Goal: Complete application form: Complete application form

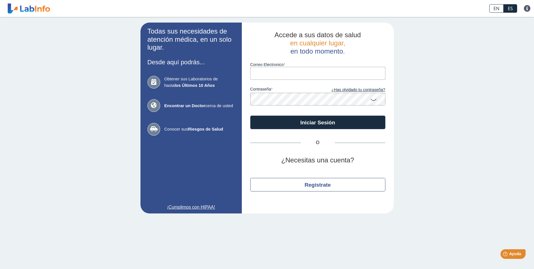
click at [268, 72] on input "Correo Electronico" at bounding box center [317, 73] width 135 height 13
type input "[PERSON_NAME][EMAIL_ADDRESS][DOMAIN_NAME]"
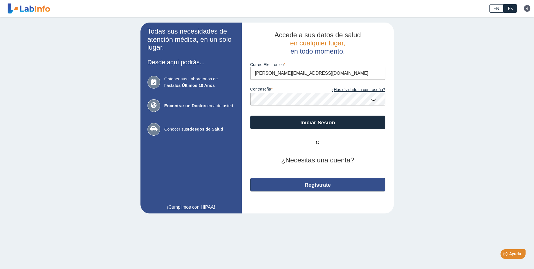
click at [320, 187] on button "Regístrate" at bounding box center [317, 185] width 135 height 14
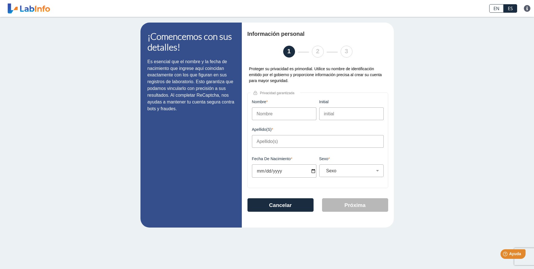
click at [288, 116] on input "Nombre" at bounding box center [284, 113] width 64 height 13
type input "[PERSON_NAME]"
type input "I"
type input "CUESTA CARDOZA"
type input "[DATE]"
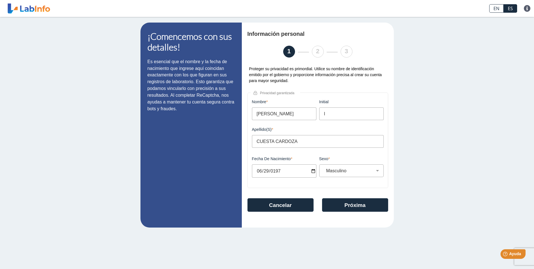
select select "F"
click at [351, 207] on button "Próxima" at bounding box center [355, 205] width 66 height 14
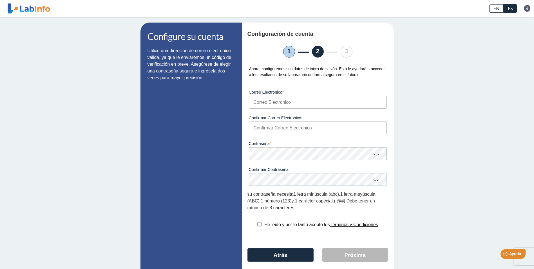
click at [301, 102] on input "Correo Electronico" at bounding box center [318, 102] width 138 height 13
type input "[PERSON_NAME][EMAIL_ADDRESS][DOMAIN_NAME]"
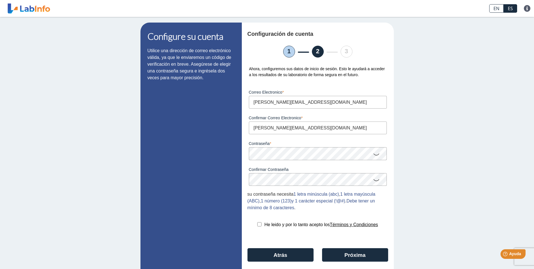
click at [257, 225] on input "checkbox" at bounding box center [259, 224] width 4 height 4
checkbox input "true"
click at [373, 156] on icon at bounding box center [376, 153] width 7 height 11
click at [375, 181] on icon at bounding box center [376, 179] width 7 height 11
click at [293, 254] on button "Atrás" at bounding box center [280, 255] width 66 height 14
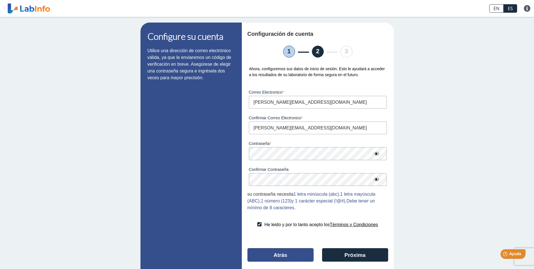
select select "F"
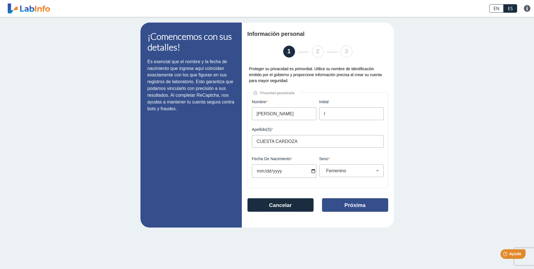
click at [360, 204] on button "Próxima" at bounding box center [355, 205] width 66 height 14
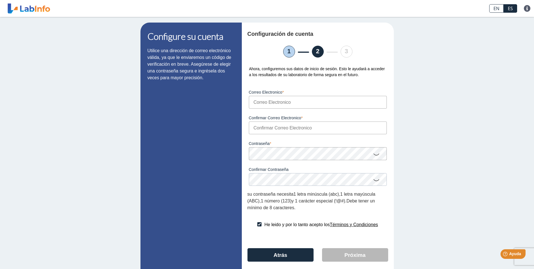
click at [294, 106] on input "Correo Electronico" at bounding box center [318, 102] width 138 height 13
type input "[PERSON_NAME][EMAIL_ADDRESS][DOMAIN_NAME]"
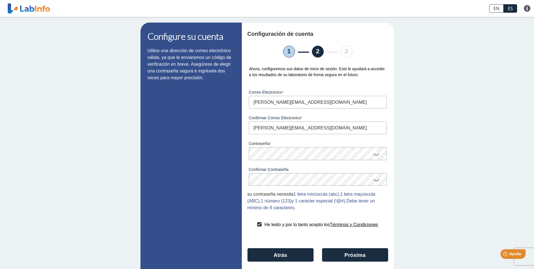
click at [374, 154] on icon at bounding box center [376, 153] width 7 height 11
click at [374, 181] on icon at bounding box center [376, 179] width 7 height 11
click at [270, 254] on button "Atrás" at bounding box center [280, 255] width 66 height 14
select select "F"
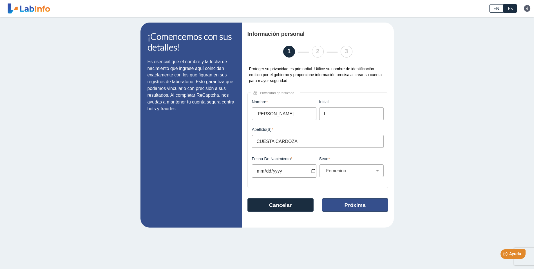
click at [349, 207] on button "Próxima" at bounding box center [355, 205] width 66 height 14
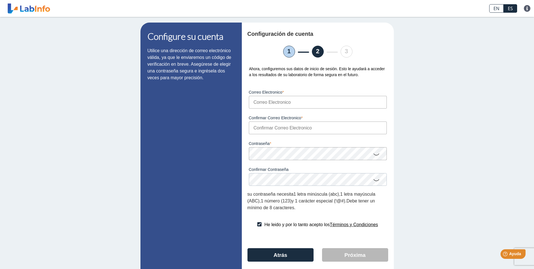
click at [292, 103] on input "Correo Electronico" at bounding box center [318, 102] width 138 height 13
type input "[PERSON_NAME][EMAIL_ADDRESS][DOMAIN_NAME]"
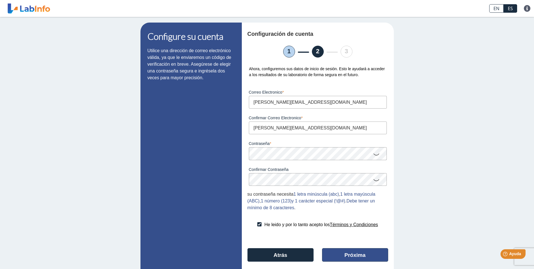
click at [342, 256] on button "Próxima" at bounding box center [355, 255] width 66 height 14
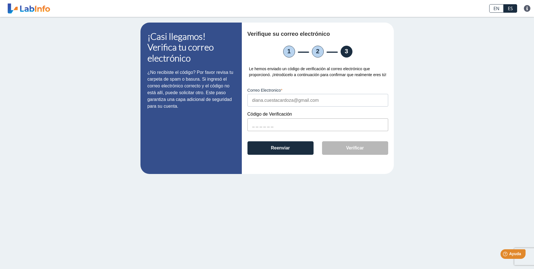
click at [254, 126] on input "text" at bounding box center [317, 124] width 141 height 13
type input "F10F4C"
click at [350, 148] on button "Verificar" at bounding box center [355, 148] width 66 height 14
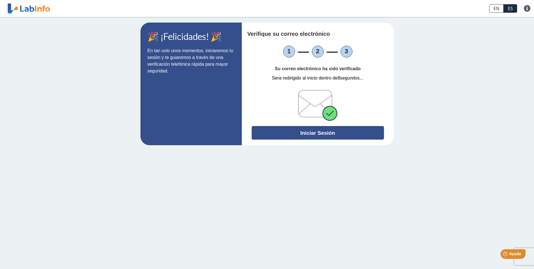
click at [330, 132] on button "Iniciar Sesión" at bounding box center [318, 133] width 132 height 14
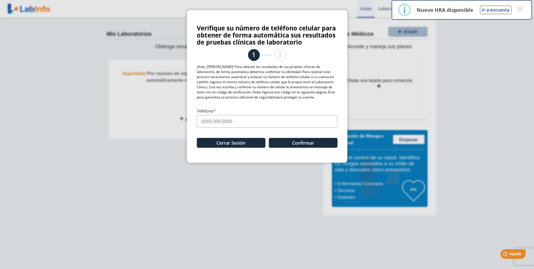
click at [202, 120] on input "Teléfono" at bounding box center [267, 121] width 141 height 13
type input "[PHONE_NUMBER]"
click at [295, 142] on button "Confirmar" at bounding box center [303, 143] width 69 height 10
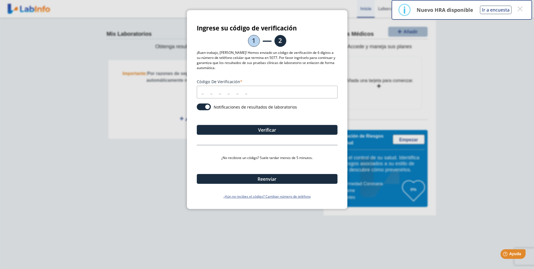
click at [231, 96] on input "Código de verificación" at bounding box center [267, 92] width 141 height 13
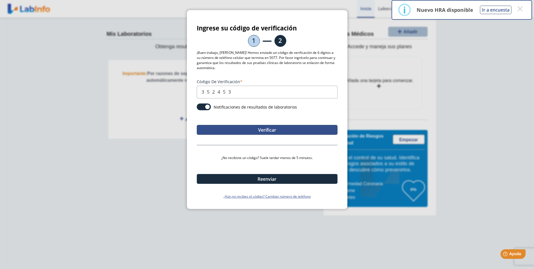
type input "352453"
click at [267, 128] on button "Verificar" at bounding box center [267, 130] width 141 height 10
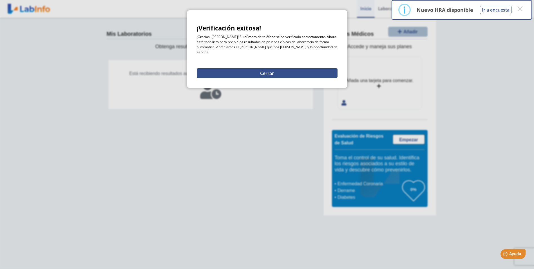
click at [268, 70] on button "Cerrar" at bounding box center [267, 73] width 141 height 10
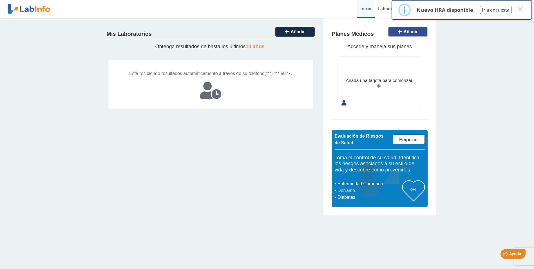
click at [408, 31] on span "Añadir" at bounding box center [410, 31] width 14 height 5
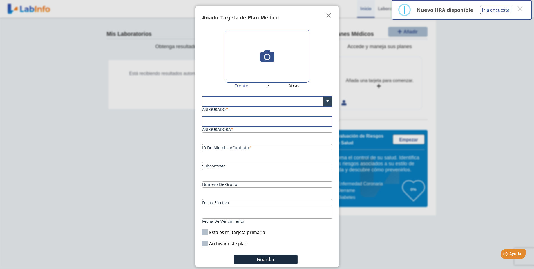
click at [240, 100] on input "text" at bounding box center [266, 102] width 129 height 10
click at [325, 14] on span "" at bounding box center [328, 15] width 7 height 7
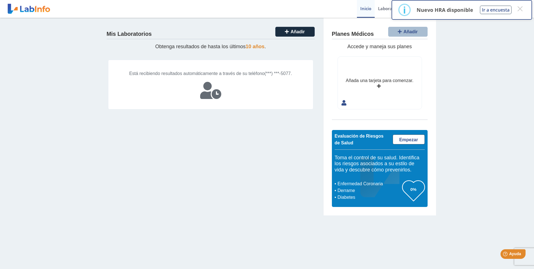
click at [247, 84] on div "Está recibiendo resultados automáticamente a través de su teléfono (***) ***-50…" at bounding box center [210, 85] width 205 height 50
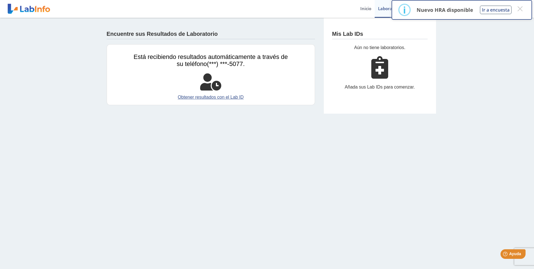
click at [264, 78] on div at bounding box center [211, 81] width 154 height 17
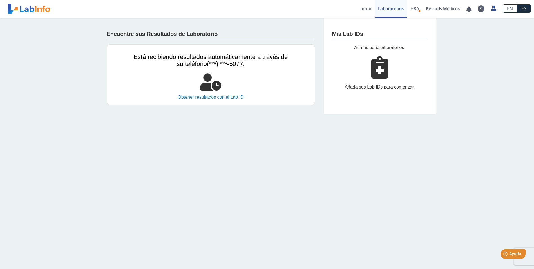
click at [227, 97] on link "Obtener resultados con el Lab ID" at bounding box center [211, 97] width 154 height 7
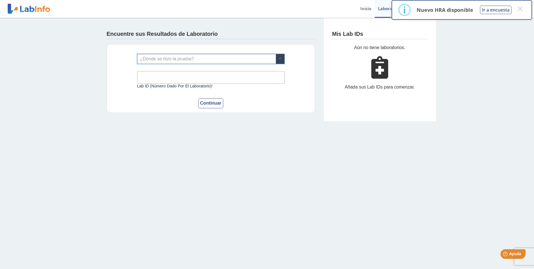
click at [280, 57] on span at bounding box center [280, 59] width 8 height 10
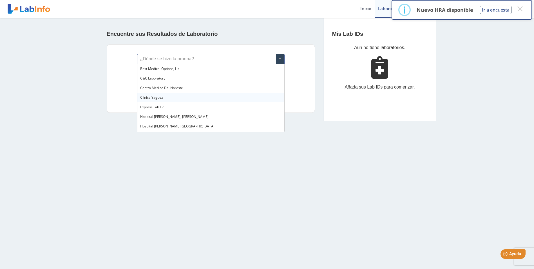
click at [163, 99] on div "Clinica Yaguez" at bounding box center [210, 98] width 147 height 10
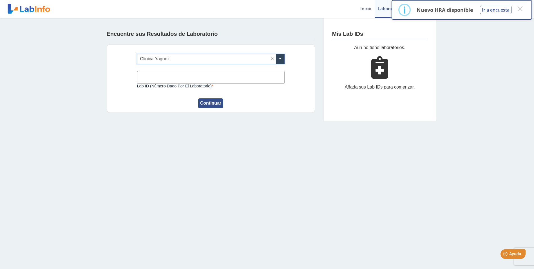
click at [212, 104] on button "Continuar" at bounding box center [210, 103] width 25 height 10
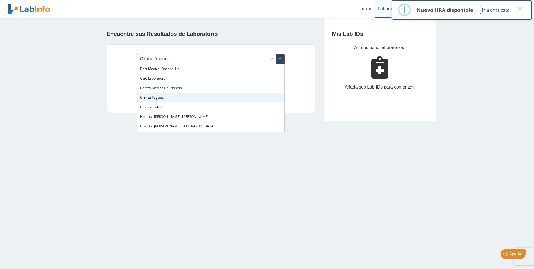
click at [280, 57] on span at bounding box center [280, 59] width 8 height 10
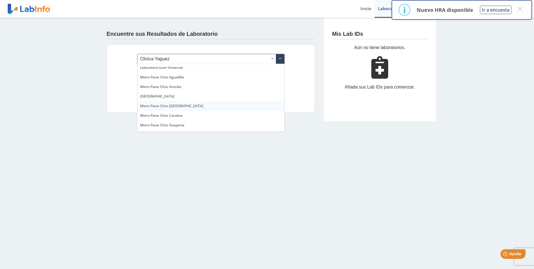
scroll to position [346, 0]
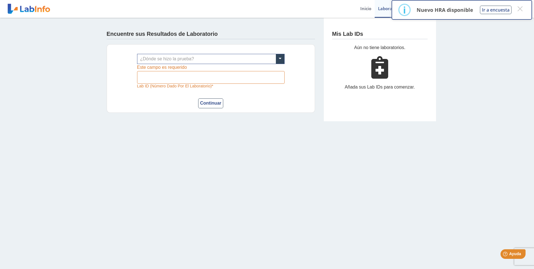
click at [304, 92] on div "¿Dónde se hizo la prueba? Lab ID (número dado por el laboratorio) Este campo es…" at bounding box center [211, 78] width 208 height 68
click at [522, 8] on button "×" at bounding box center [520, 9] width 10 height 10
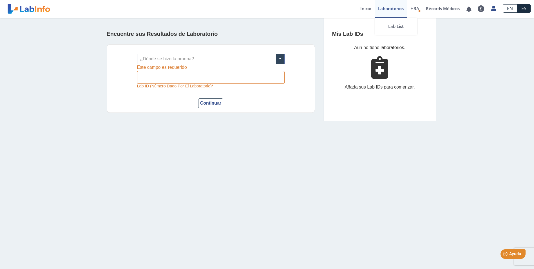
click at [390, 8] on link "Laboratorios" at bounding box center [391, 9] width 32 height 18
click at [435, 8] on link "Récords Médicos" at bounding box center [442, 9] width 41 height 18
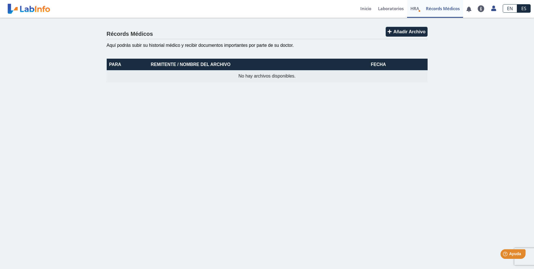
click at [418, 11] on icon "Health Risk Assessment" at bounding box center [419, 11] width 2 height 2
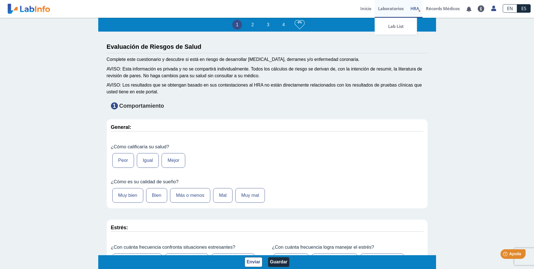
click at [385, 9] on link "Laboratorios" at bounding box center [391, 9] width 32 height 18
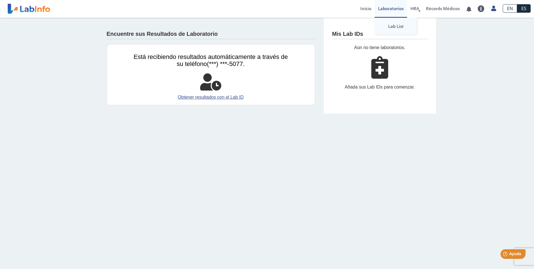
click at [393, 27] on link "Lab List" at bounding box center [396, 26] width 42 height 17
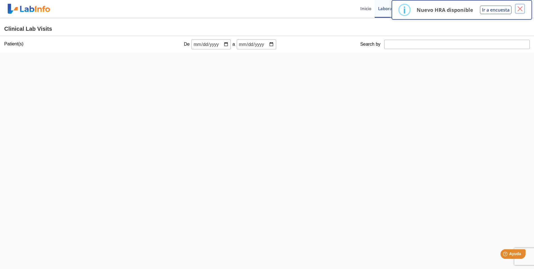
click at [520, 7] on button "×" at bounding box center [520, 9] width 10 height 10
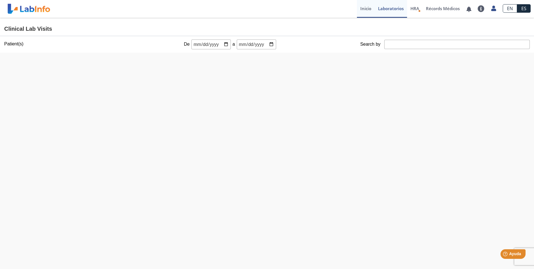
click at [361, 8] on link "Inicio" at bounding box center [366, 9] width 18 height 18
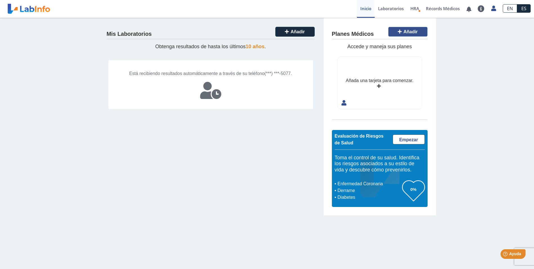
click at [409, 30] on span "Añadir" at bounding box center [410, 31] width 14 height 5
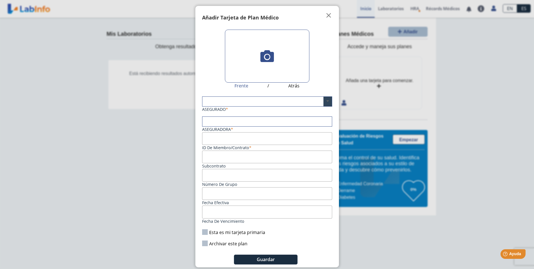
click at [323, 100] on span at bounding box center [327, 102] width 8 height 10
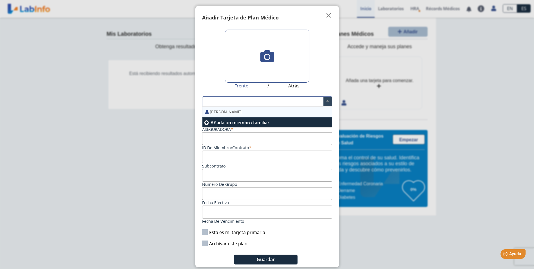
click at [257, 111] on div "[PERSON_NAME]" at bounding box center [266, 111] width 129 height 11
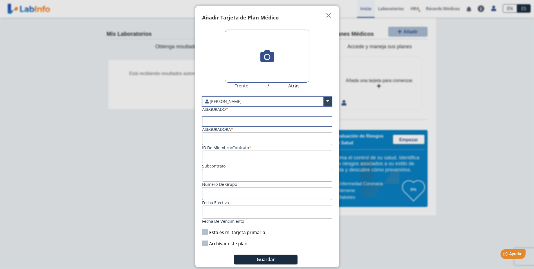
click at [235, 121] on input "text" at bounding box center [266, 122] width 129 height 10
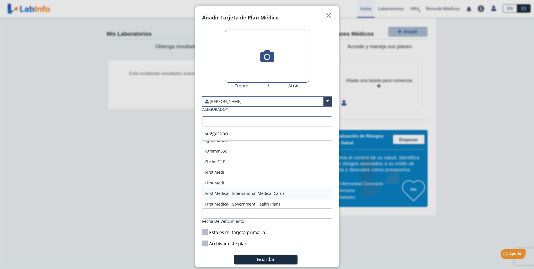
click at [270, 193] on div "First Medical (International Medical Card)" at bounding box center [266, 193] width 129 height 11
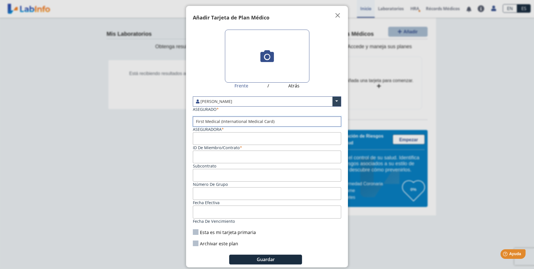
click at [239, 137] on input "ID de Miembro/Contrato" at bounding box center [267, 138] width 148 height 13
click at [224, 128] on label "Aseguradora" at bounding box center [208, 128] width 31 height 5
click at [225, 169] on input "Aseguradora" at bounding box center [267, 175] width 148 height 13
click at [224, 128] on label "Aseguradora" at bounding box center [208, 128] width 31 height 5
click at [225, 169] on input "Aseguradora" at bounding box center [267, 175] width 148 height 13
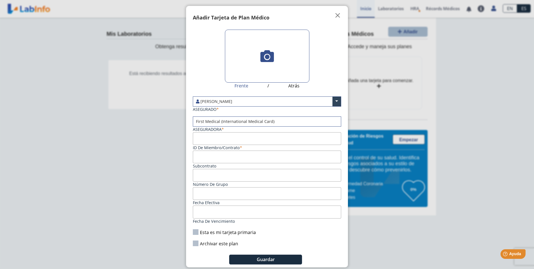
click at [224, 129] on label "Aseguradora" at bounding box center [208, 128] width 31 height 5
click at [224, 169] on input "Aseguradora" at bounding box center [267, 175] width 148 height 13
click at [284, 121] on input "text" at bounding box center [267, 122] width 148 height 10
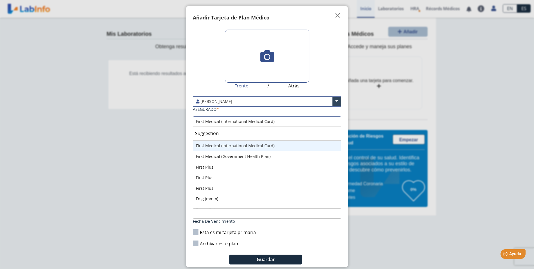
click at [284, 121] on input "text" at bounding box center [267, 122] width 148 height 10
click at [283, 122] on input "text" at bounding box center [267, 122] width 148 height 10
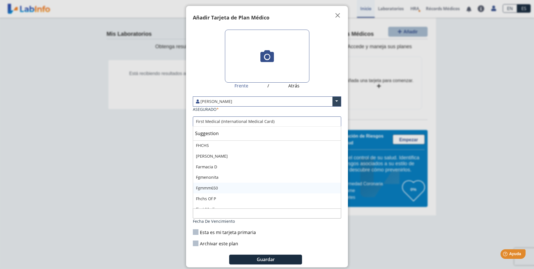
scroll to position [413, 0]
click at [293, 118] on input "text" at bounding box center [267, 122] width 148 height 10
click at [288, 117] on input "text" at bounding box center [267, 122] width 148 height 10
click at [290, 246] on div "Archivar este plan" at bounding box center [266, 243] width 151 height 6
click at [203, 137] on input "ID de Miembro/Contrato" at bounding box center [267, 138] width 148 height 13
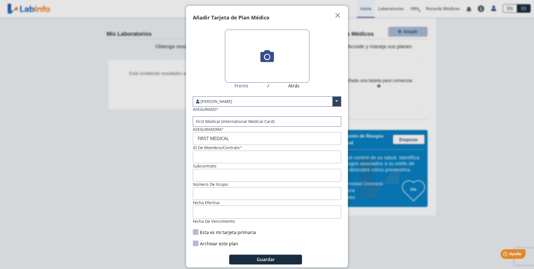
type input "FIRST MEDICAL"
click at [197, 231] on label "Esta es mi tarjeta primaria" at bounding box center [224, 232] width 63 height 6
click at [0, 0] on input "Esta es mi tarjeta primaria" at bounding box center [0, 0] width 0 height 0
click at [223, 158] on input "Subcontrato" at bounding box center [267, 156] width 148 height 13
type input "f"
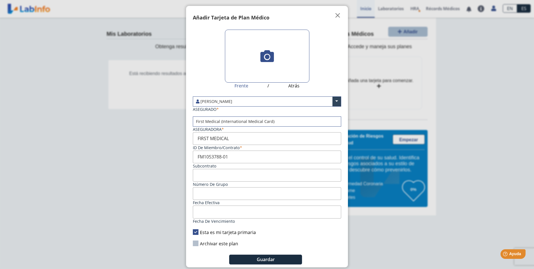
type input "FM1053788-01"
click at [238, 187] on input "Fecha efectiva" at bounding box center [267, 193] width 148 height 13
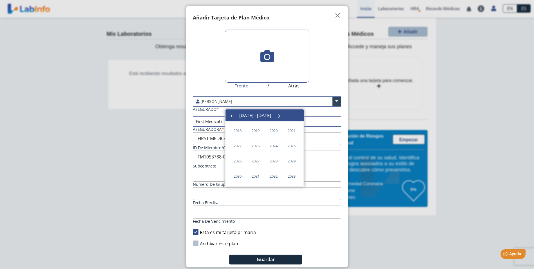
click at [169, 196] on ngb-modal-window "Tarjetas Añadir Tarjeta de Plan Médico  My Cards Frente / Atrás [PERSON_NAME] …" at bounding box center [267, 134] width 534 height 269
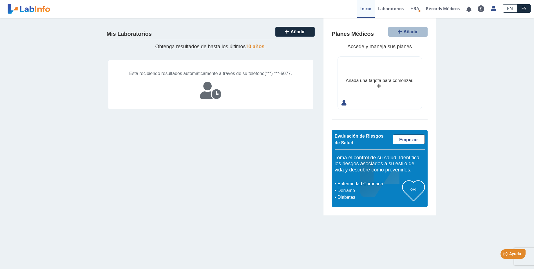
click at [252, 47] on span "10 años" at bounding box center [255, 47] width 19 height 6
click at [218, 97] on icon at bounding box center [210, 90] width 21 height 17
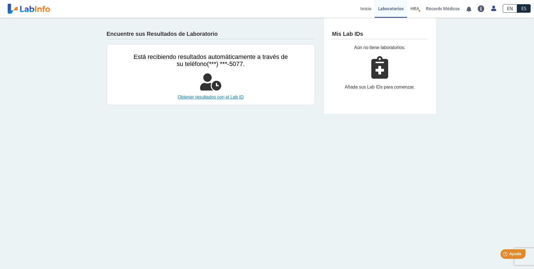
click at [227, 97] on link "Obtener resultados con el Lab ID" at bounding box center [211, 97] width 154 height 7
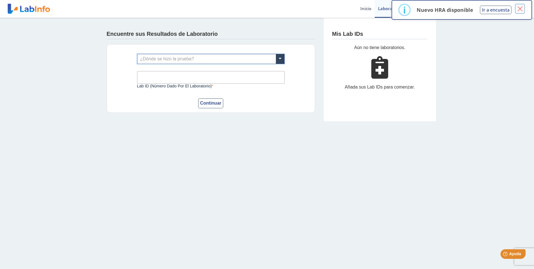
click at [522, 6] on button "×" at bounding box center [520, 9] width 10 height 10
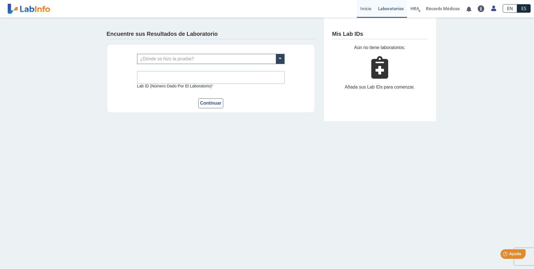
click at [365, 8] on link "Inicio" at bounding box center [366, 9] width 18 height 18
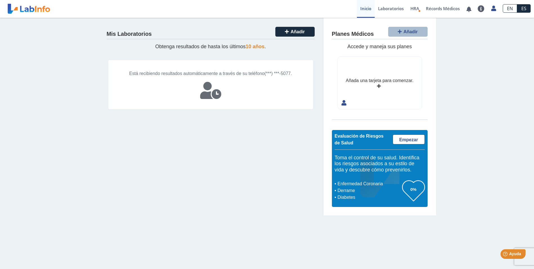
click at [218, 99] on icon at bounding box center [210, 90] width 21 height 17
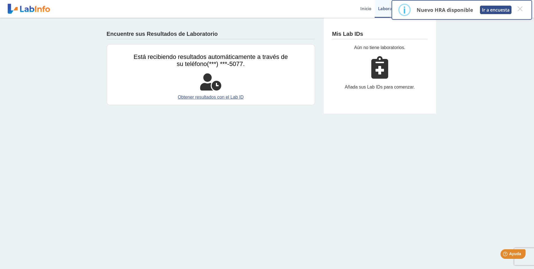
click at [496, 10] on button "Ir a encuesta" at bounding box center [496, 10] width 32 height 8
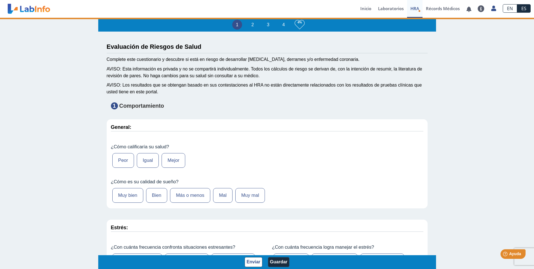
type input "[PERSON_NAME]"
type input "[DATE]"
select select
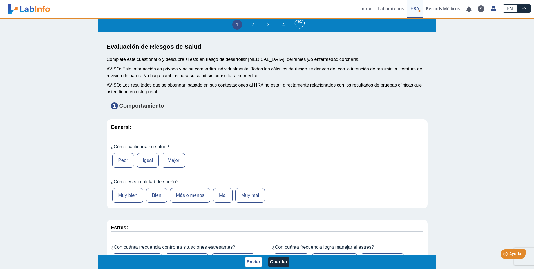
select select
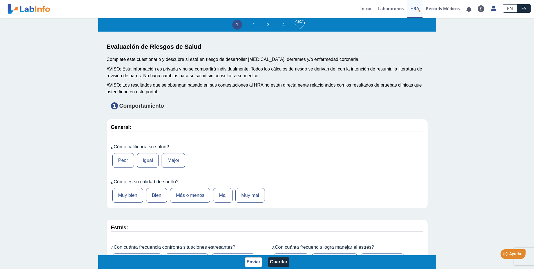
click at [148, 160] on label "Igual" at bounding box center [148, 160] width 22 height 15
click at [0, 0] on input "Igual" at bounding box center [0, 0] width 0 height 0
click at [152, 194] on label "Bien" at bounding box center [156, 195] width 21 height 15
click at [0, 0] on input "Bien" at bounding box center [0, 0] width 0 height 0
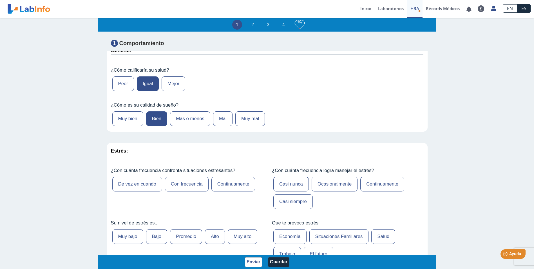
scroll to position [84, 0]
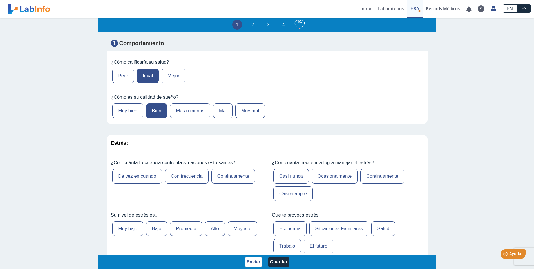
click at [148, 176] on label "De vez en cuando" at bounding box center [137, 176] width 50 height 15
click at [0, 0] on input "De vez en cuando" at bounding box center [0, 0] width 0 height 0
click at [335, 175] on label "Ocasionalmente" at bounding box center [335, 176] width 46 height 15
click at [0, 0] on input "Ocasionalmente" at bounding box center [0, 0] width 0 height 0
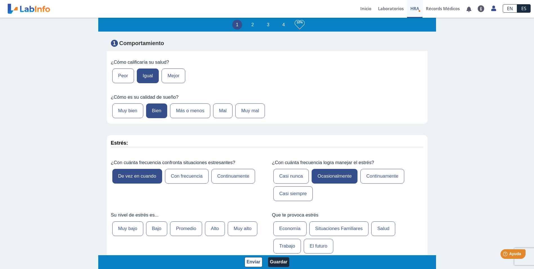
scroll to position [113, 0]
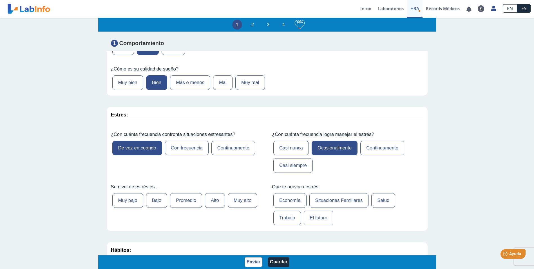
click at [193, 197] on label "Promedio" at bounding box center [186, 200] width 32 height 15
click at [0, 0] on input "Promedio" at bounding box center [0, 0] width 0 height 0
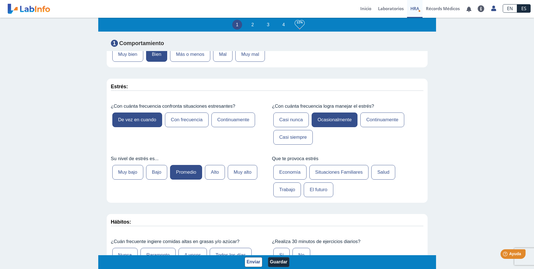
click at [283, 191] on label "Trabajo" at bounding box center [287, 189] width 28 height 15
click at [0, 0] on input "Trabajo" at bounding box center [0, 0] width 0 height 0
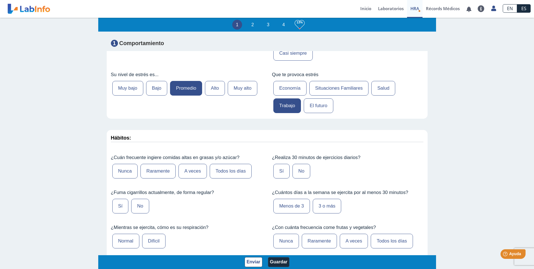
scroll to position [225, 0]
click at [344, 84] on label "Situaciones Familiares" at bounding box center [338, 87] width 59 height 15
click at [0, 0] on input "Situaciones Familiares" at bounding box center [0, 0] width 0 height 0
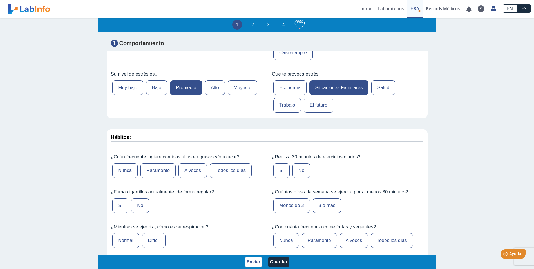
click at [283, 104] on label "Trabajo" at bounding box center [287, 105] width 28 height 15
click at [0, 0] on input "Trabajo" at bounding box center [0, 0] width 0 height 0
click at [196, 168] on label "A veces" at bounding box center [192, 170] width 28 height 15
click at [0, 0] on input "A veces" at bounding box center [0, 0] width 0 height 0
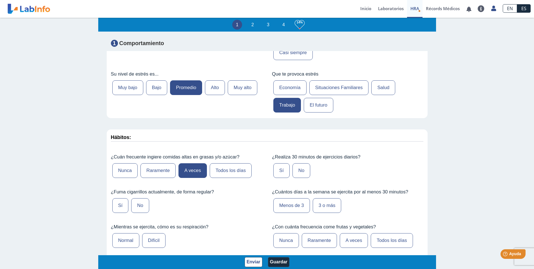
click at [139, 204] on label "No" at bounding box center [140, 205] width 18 height 15
click at [0, 0] on input "No" at bounding box center [0, 0] width 0 height 0
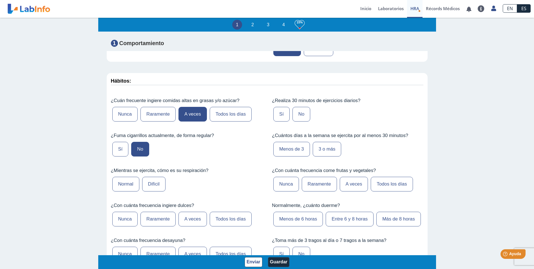
click at [128, 185] on label "Normal" at bounding box center [125, 183] width 27 height 15
click at [0, 0] on input "Normal" at bounding box center [0, 0] width 0 height 0
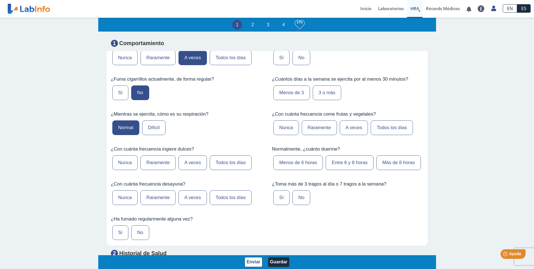
click at [223, 163] on label "Todos los días" at bounding box center [231, 162] width 42 height 15
click at [0, 0] on input "Todos los días" at bounding box center [0, 0] width 0 height 0
click at [190, 161] on label "A veces" at bounding box center [192, 162] width 28 height 15
click at [0, 0] on input "A veces" at bounding box center [0, 0] width 0 height 0
click at [194, 197] on label "A veces" at bounding box center [192, 197] width 28 height 15
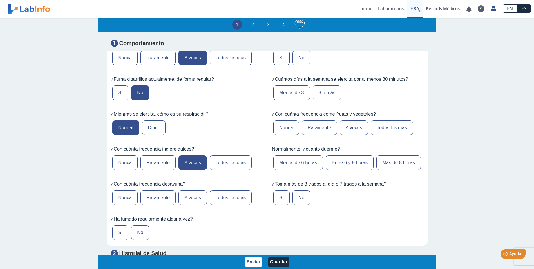
click at [0, 0] on input "A veces" at bounding box center [0, 0] width 0 height 0
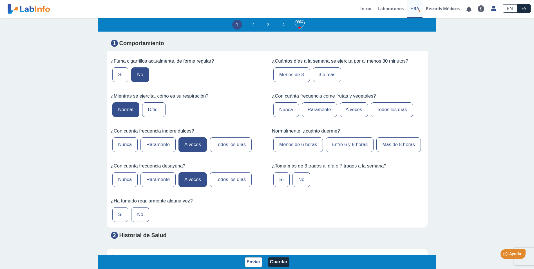
scroll to position [366, 0]
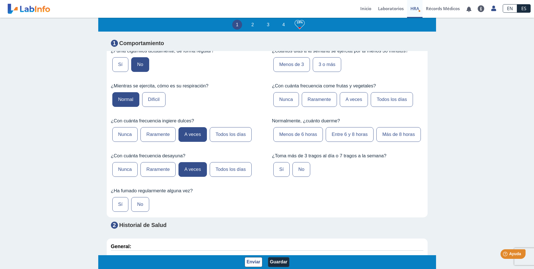
click at [137, 202] on label "No" at bounding box center [140, 204] width 18 height 15
click at [0, 0] on input "No" at bounding box center [0, 0] width 0 height 0
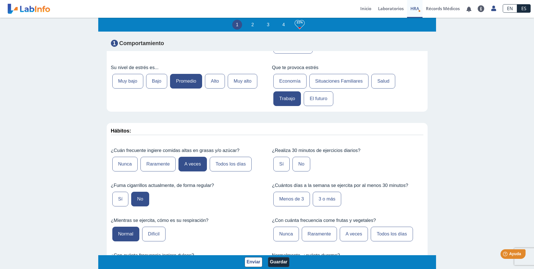
scroll to position [225, 0]
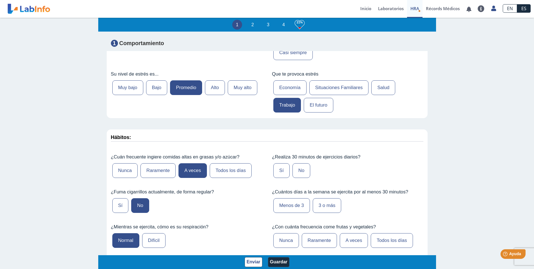
click at [296, 170] on label "No" at bounding box center [301, 170] width 18 height 15
drag, startPoint x: 296, startPoint y: 170, endPoint x: 303, endPoint y: 171, distance: 6.8
click at [304, 170] on label "No" at bounding box center [301, 170] width 18 height 15
click at [0, 0] on input "No" at bounding box center [0, 0] width 0 height 0
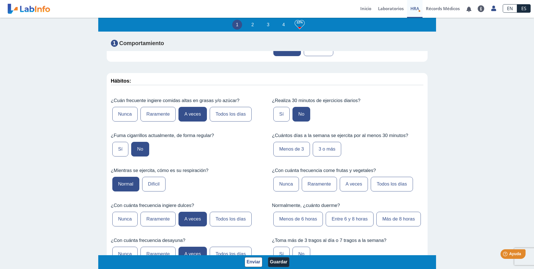
click at [280, 147] on label "Menos de 3" at bounding box center [291, 149] width 37 height 15
click at [0, 0] on input "Menos de 3" at bounding box center [0, 0] width 0 height 0
click at [345, 184] on label "A veces" at bounding box center [354, 183] width 28 height 15
click at [0, 0] on input "A veces" at bounding box center [0, 0] width 0 height 0
click at [349, 220] on label "Entre 6 y 8 horas" at bounding box center [350, 218] width 48 height 15
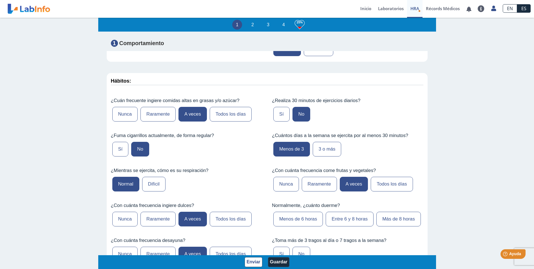
click at [0, 0] on input "Entre 6 y 8 horas" at bounding box center [0, 0] width 0 height 0
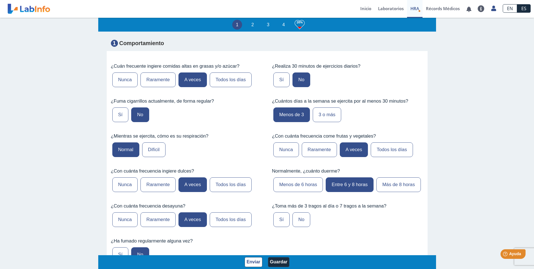
scroll to position [394, 0]
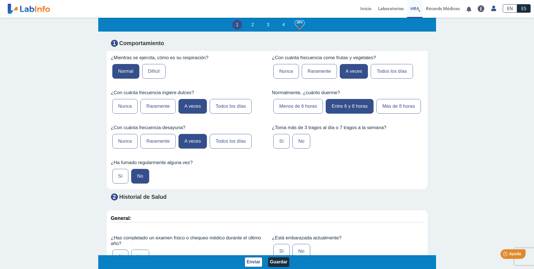
click at [296, 142] on label "No" at bounding box center [301, 141] width 18 height 15
click at [0, 0] on input "No" at bounding box center [0, 0] width 0 height 0
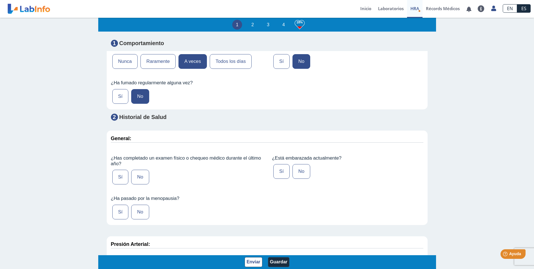
scroll to position [478, 0]
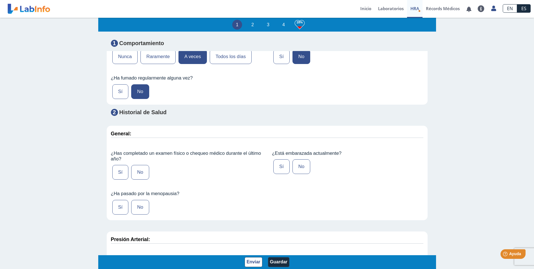
click at [136, 173] on label "No" at bounding box center [140, 172] width 18 height 15
click at [0, 0] on input "No" at bounding box center [0, 0] width 0 height 0
click at [140, 208] on label "No" at bounding box center [140, 207] width 18 height 15
click at [0, 0] on input "No" at bounding box center [0, 0] width 0 height 0
click at [298, 166] on label "No" at bounding box center [301, 166] width 18 height 15
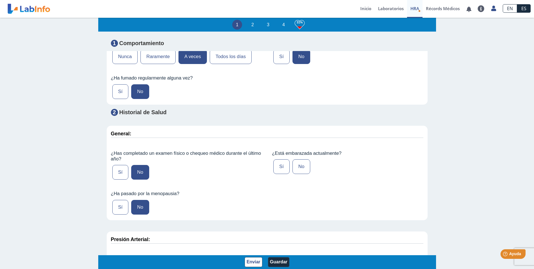
click at [0, 0] on input "No" at bounding box center [0, 0] width 0 height 0
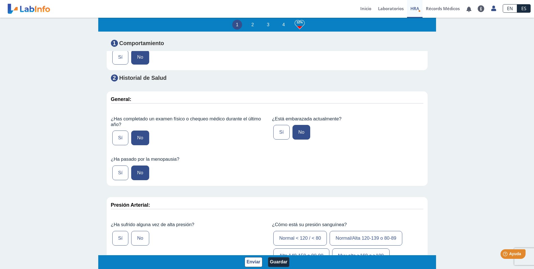
scroll to position [591, 0]
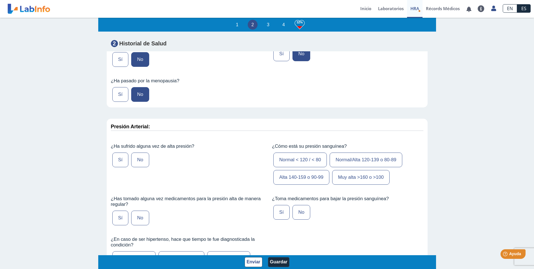
click at [138, 158] on label "No" at bounding box center [140, 159] width 18 height 15
click at [0, 0] on input "No" at bounding box center [0, 0] width 0 height 0
click at [363, 159] on label "Normal/Alta 120-139 o 80-89" at bounding box center [366, 159] width 73 height 15
click at [0, 0] on input "Normal/Alta 120-139 o 80-89" at bounding box center [0, 0] width 0 height 0
click at [138, 217] on label "No" at bounding box center [140, 217] width 18 height 15
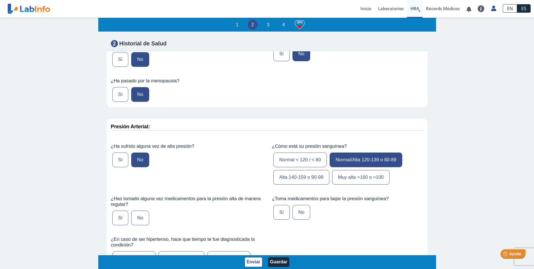
click at [0, 0] on input "No" at bounding box center [0, 0] width 0 height 0
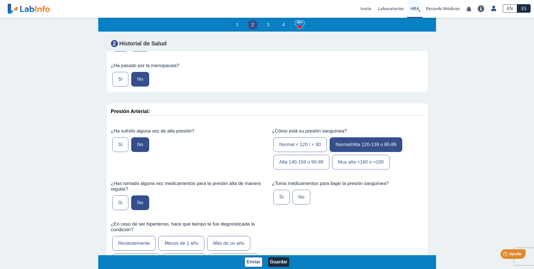
scroll to position [619, 0]
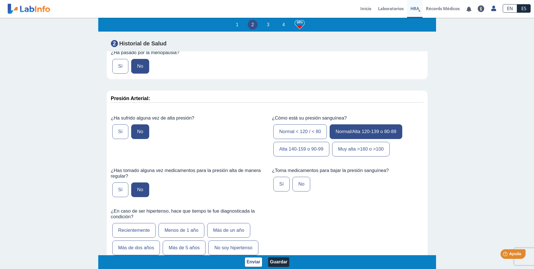
click at [294, 185] on label "No" at bounding box center [301, 183] width 18 height 15
click at [0, 0] on input "No" at bounding box center [0, 0] width 0 height 0
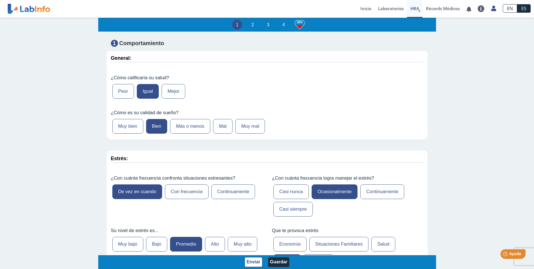
scroll to position [0, 0]
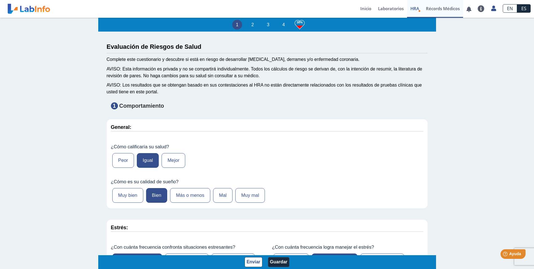
click at [430, 7] on link "Récords Médicos" at bounding box center [442, 9] width 41 height 18
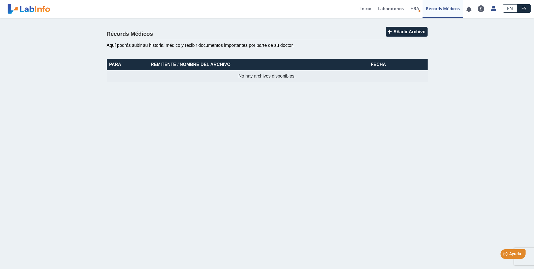
click at [182, 63] on th "Remitente / Nombre del Archivo" at bounding box center [251, 65] width 206 height 12
click at [482, 8] on link at bounding box center [481, 8] width 14 height 7
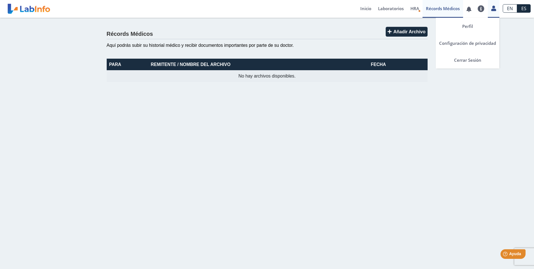
click at [494, 9] on icon at bounding box center [493, 8] width 5 height 4
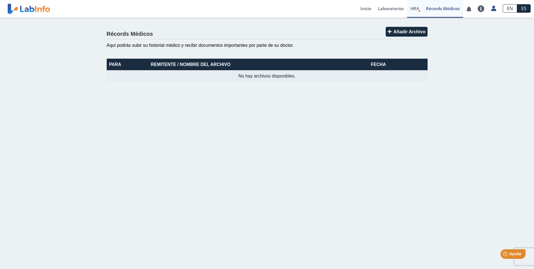
click at [413, 7] on span "HRA" at bounding box center [414, 9] width 9 height 6
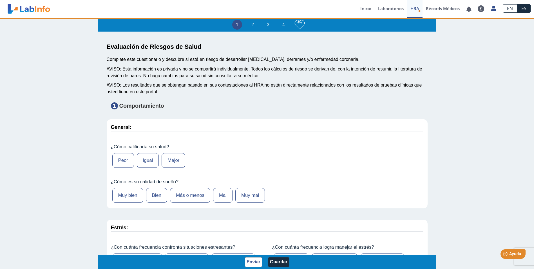
type input "[PERSON_NAME]"
type input "[DATE]"
select select
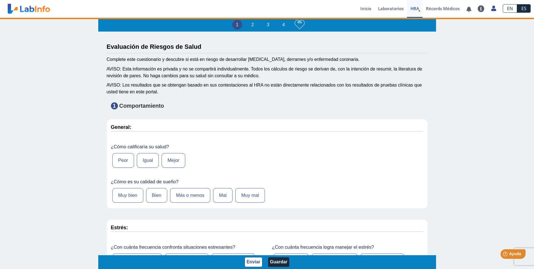
select select
